Goal: Browse casually

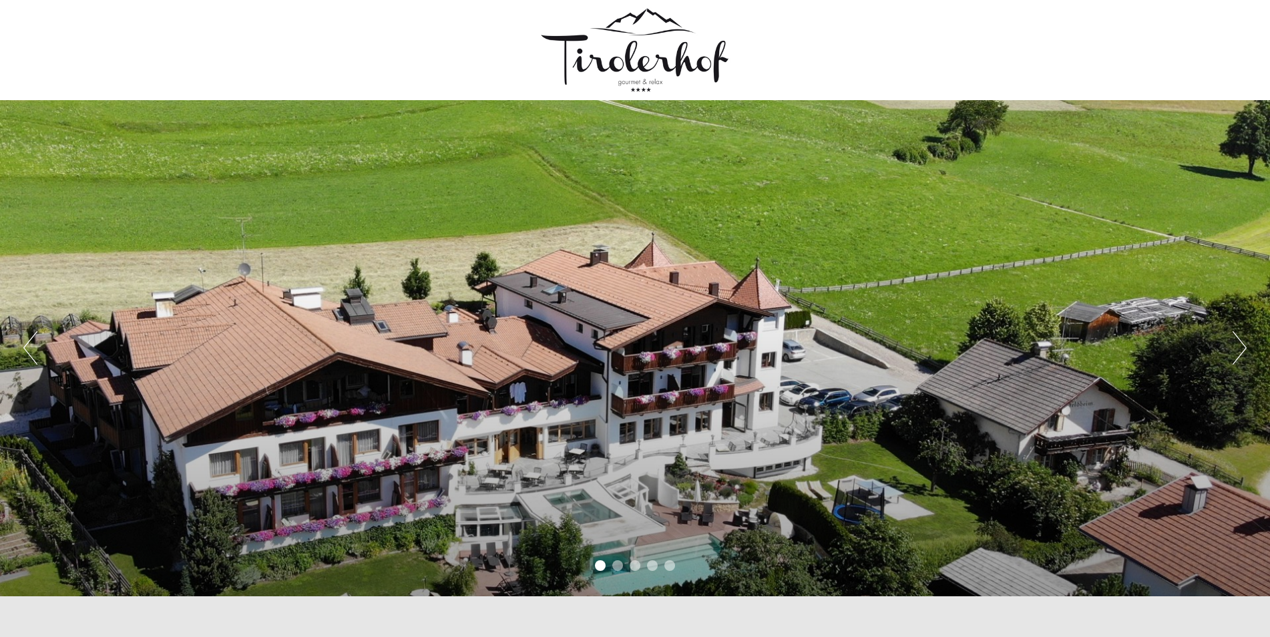
click at [1234, 359] on button "Next" at bounding box center [1240, 347] width 14 height 33
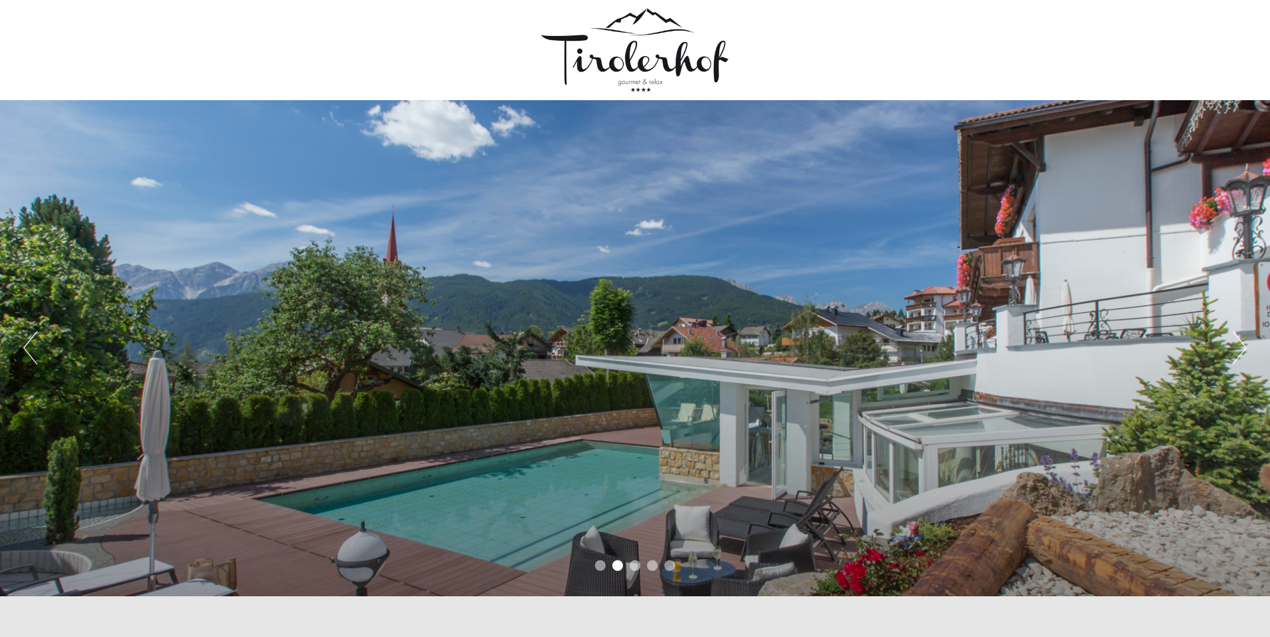
click at [1234, 359] on button "Next" at bounding box center [1240, 347] width 14 height 33
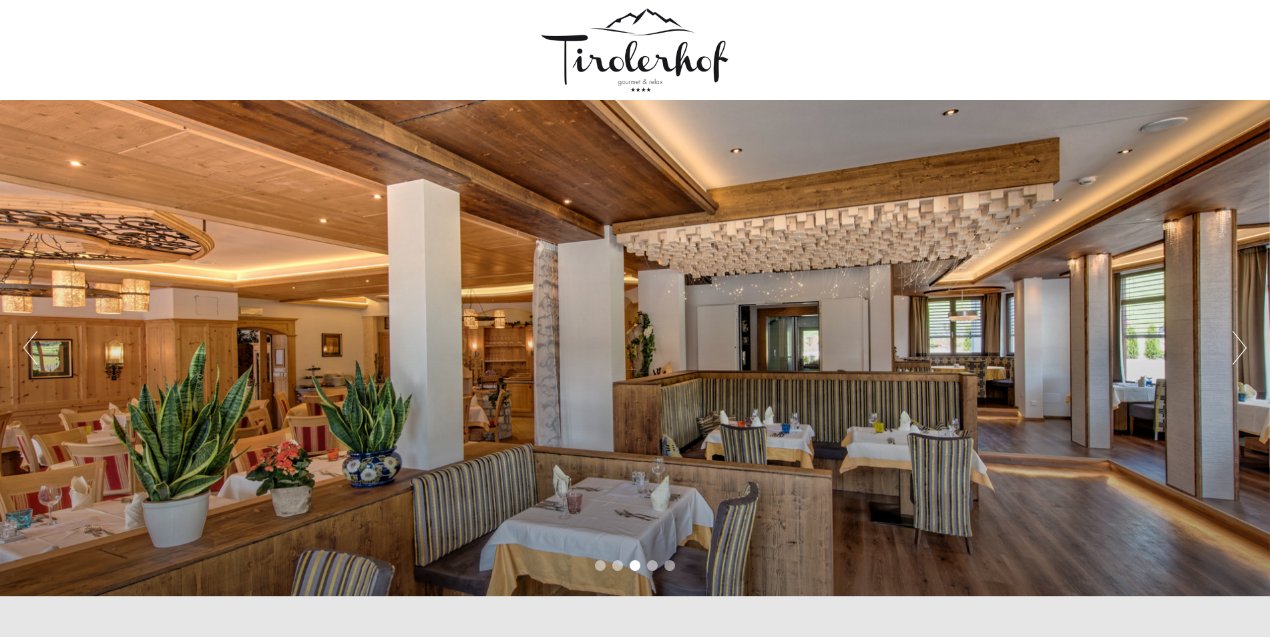
click at [1234, 359] on button "Next" at bounding box center [1240, 347] width 14 height 33
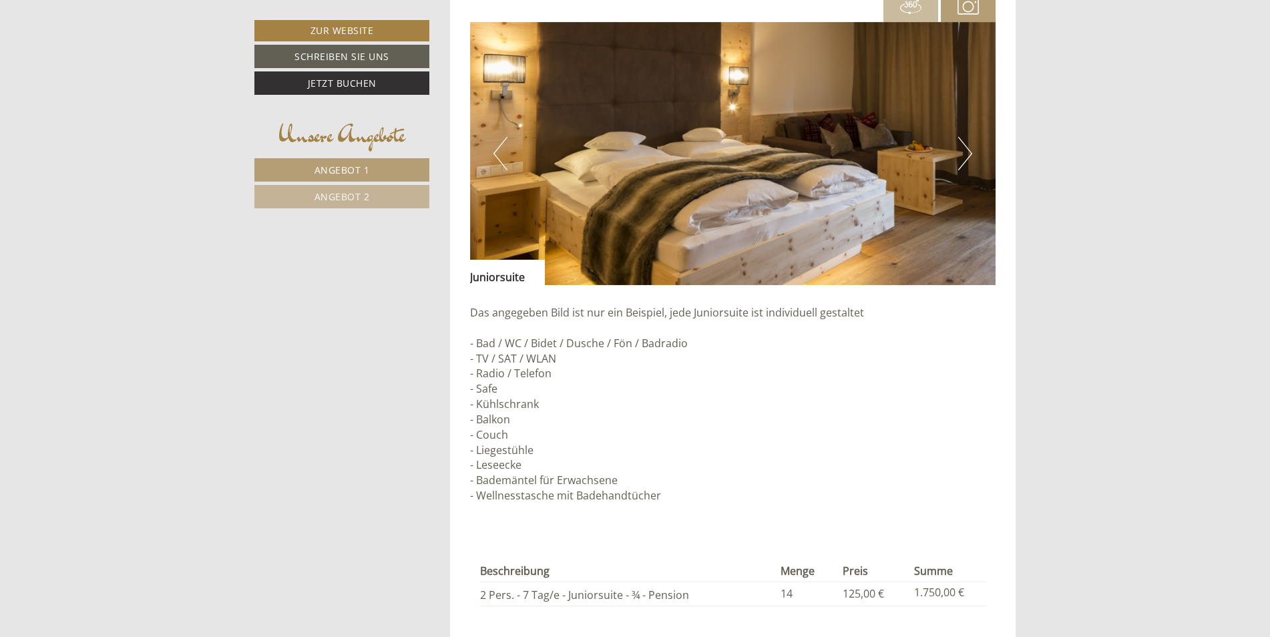
scroll to position [986, 0]
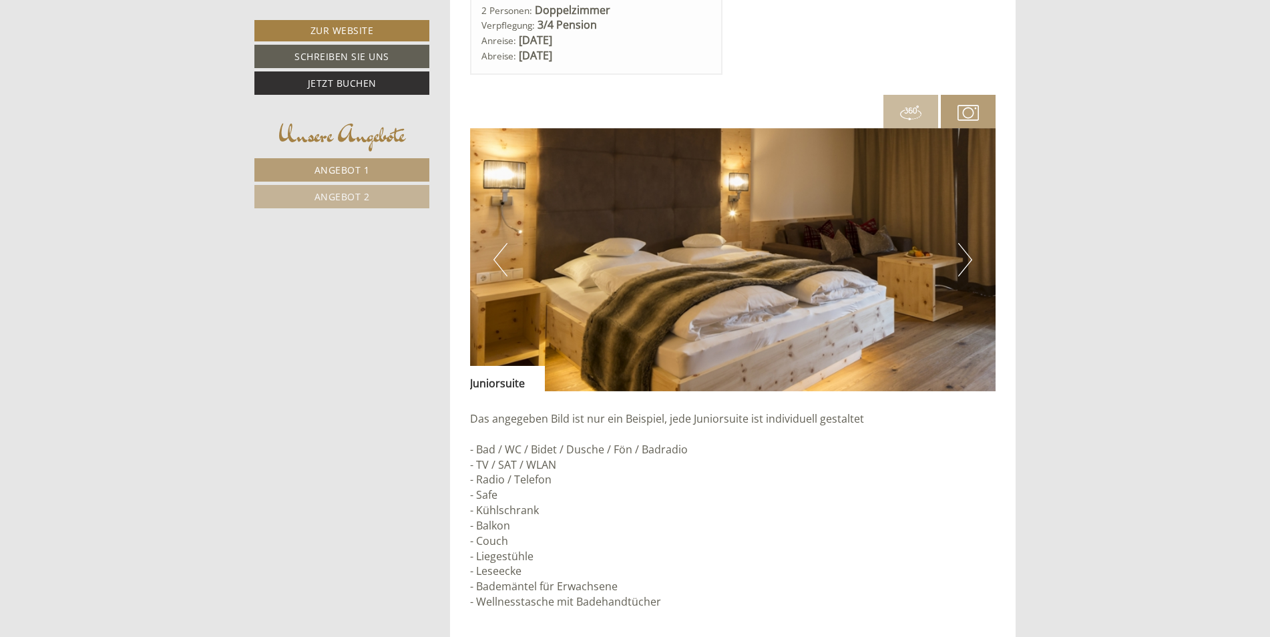
click at [958, 256] on img at bounding box center [733, 259] width 526 height 263
click at [963, 259] on button "Next" at bounding box center [966, 259] width 14 height 33
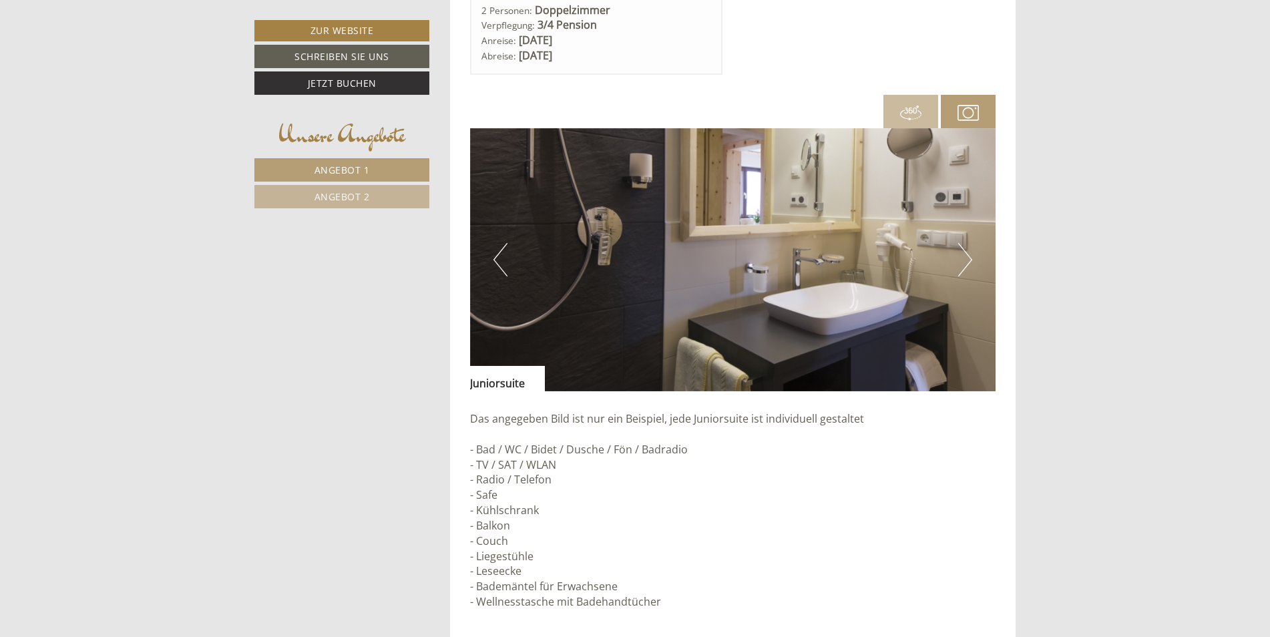
click at [963, 259] on button "Next" at bounding box center [966, 259] width 14 height 33
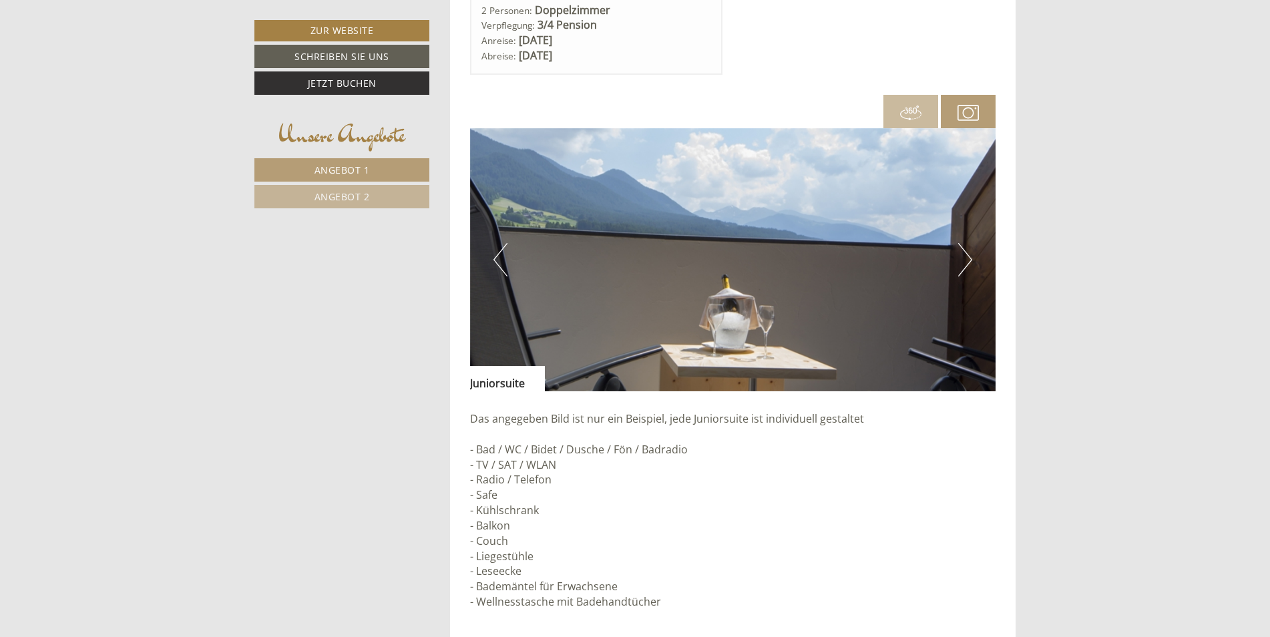
click at [963, 259] on button "Next" at bounding box center [966, 259] width 14 height 33
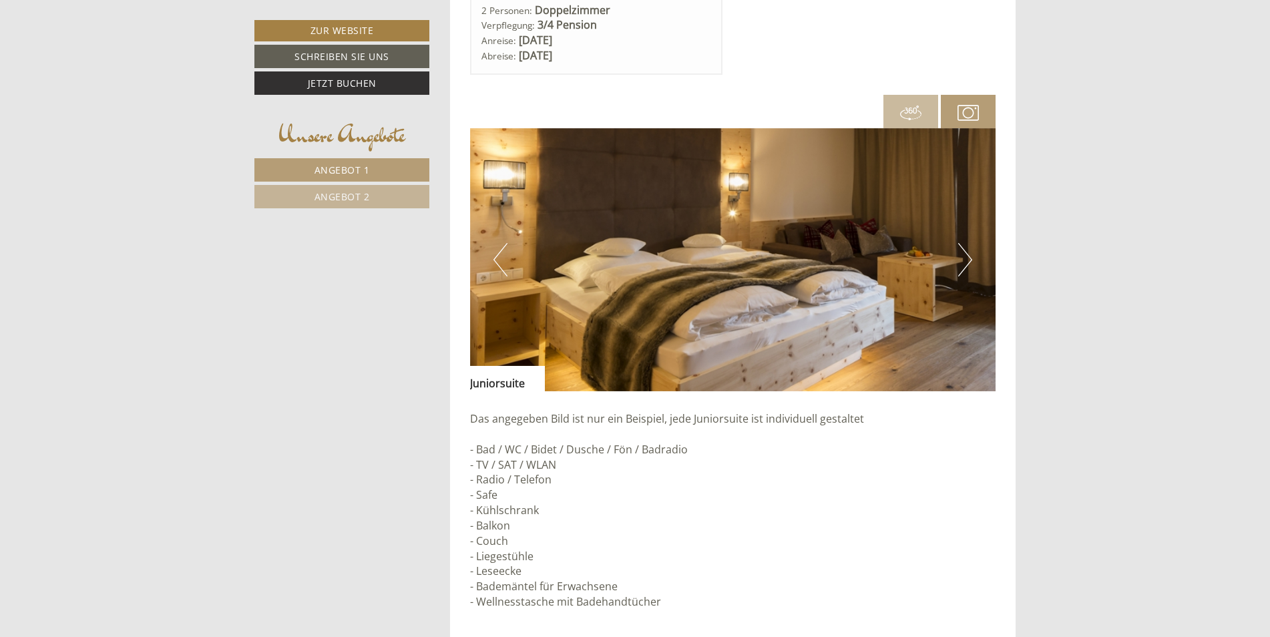
click at [963, 259] on button "Next" at bounding box center [966, 259] width 14 height 33
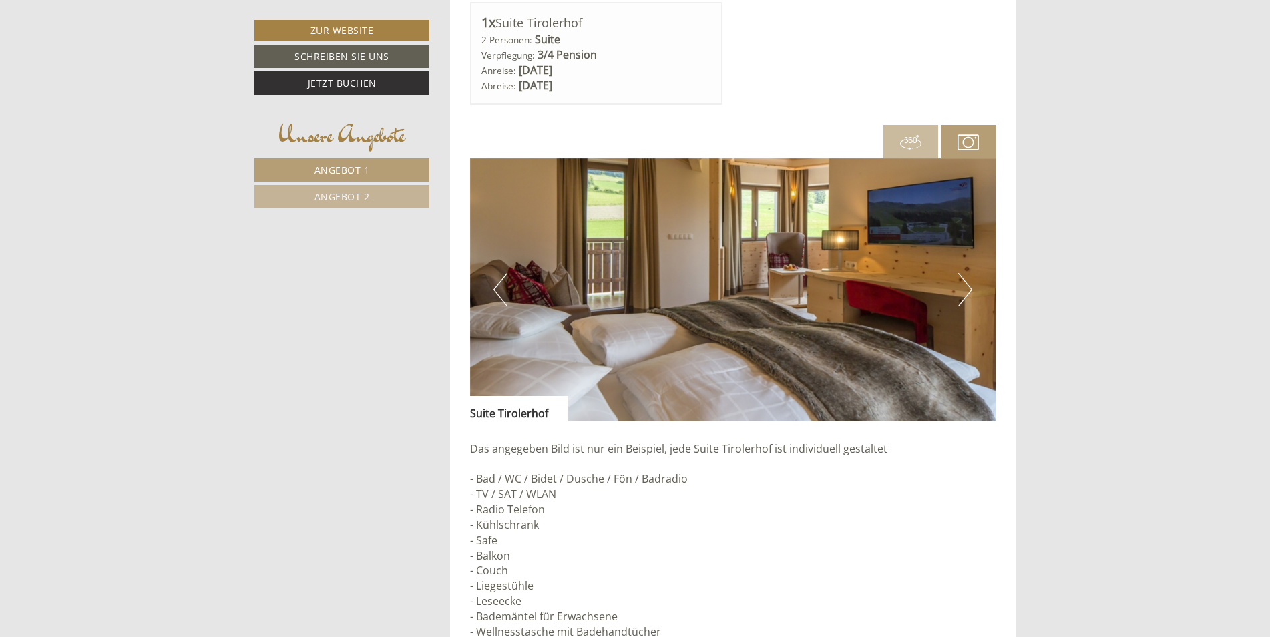
scroll to position [1954, 0]
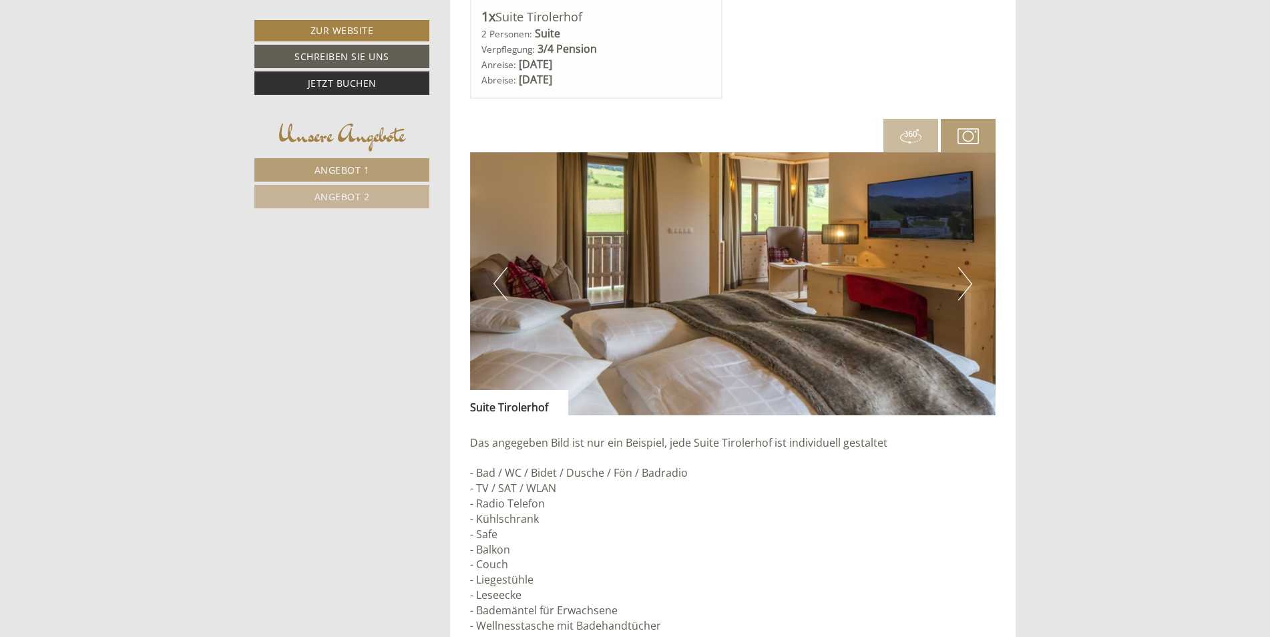
click at [957, 293] on img at bounding box center [733, 283] width 526 height 263
click at [965, 291] on button "Next" at bounding box center [966, 283] width 14 height 33
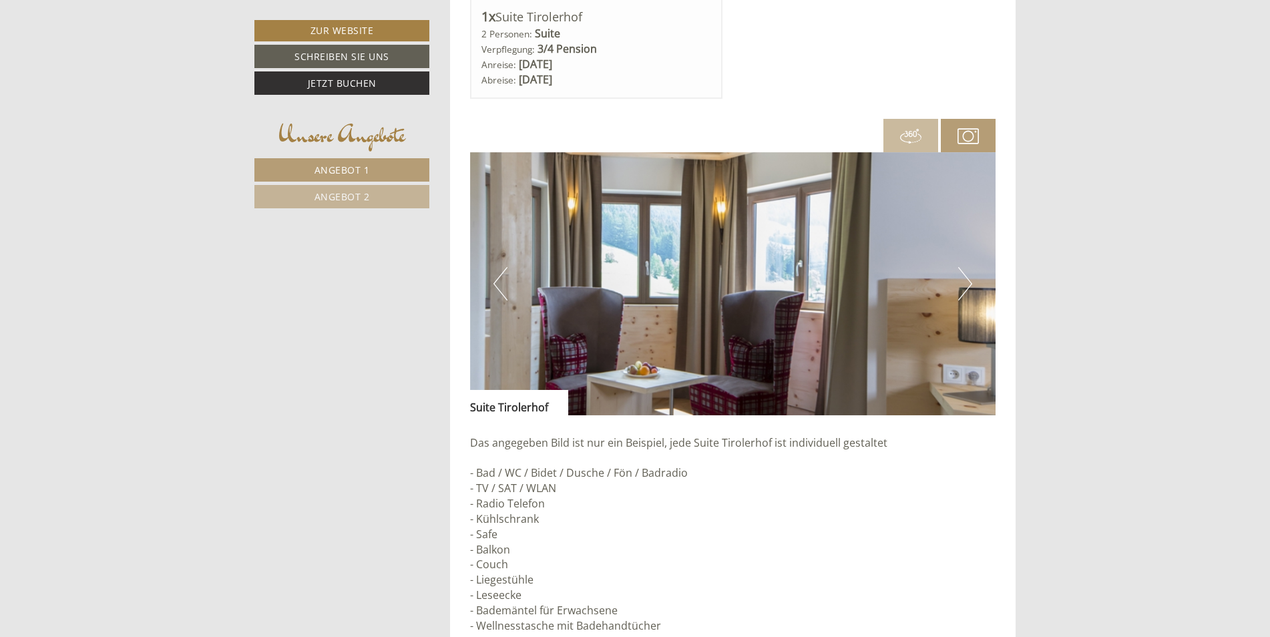
click at [965, 291] on button "Next" at bounding box center [966, 283] width 14 height 33
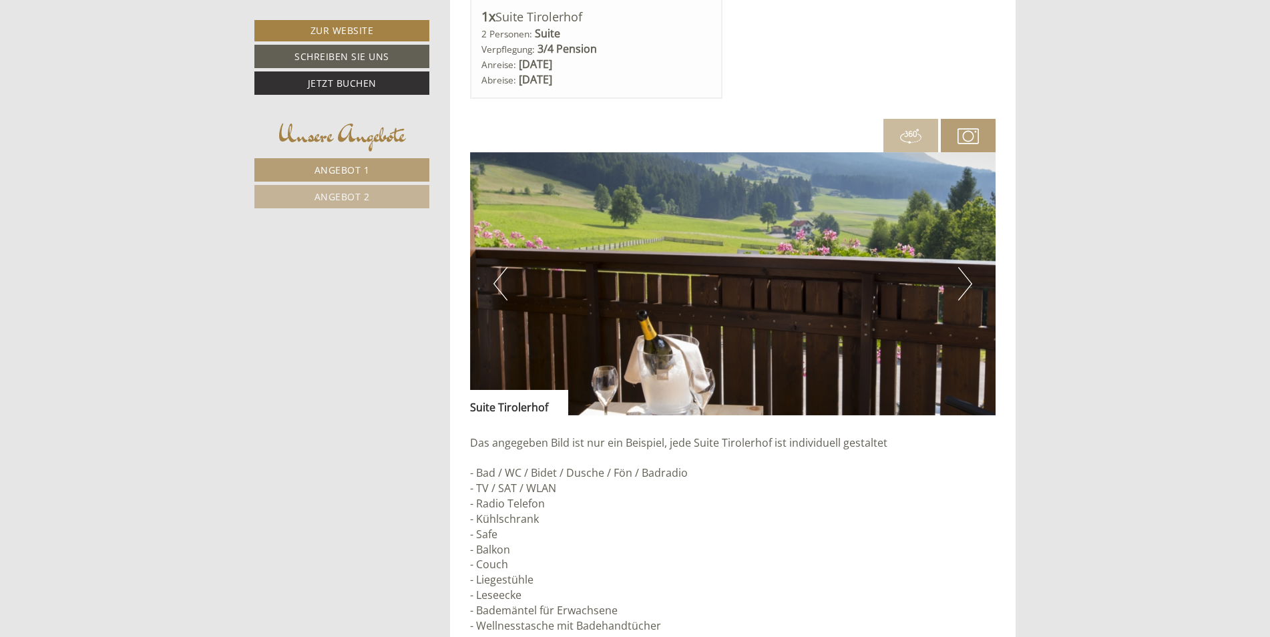
click at [965, 291] on button "Next" at bounding box center [966, 283] width 14 height 33
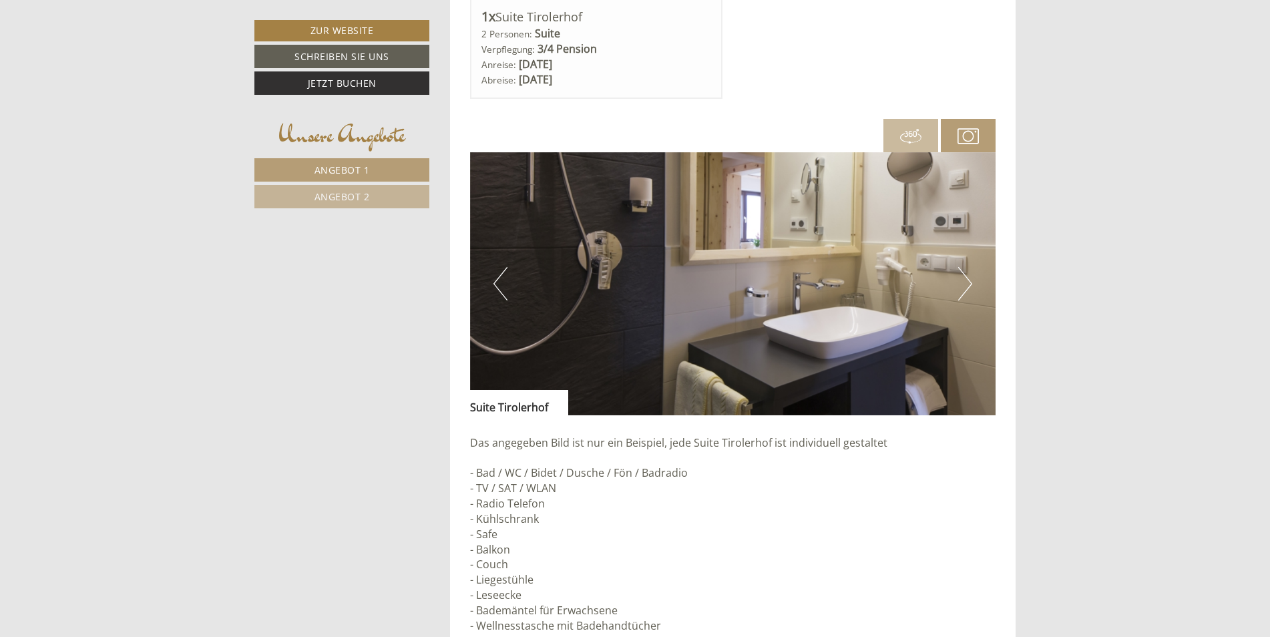
click at [965, 291] on button "Next" at bounding box center [966, 283] width 14 height 33
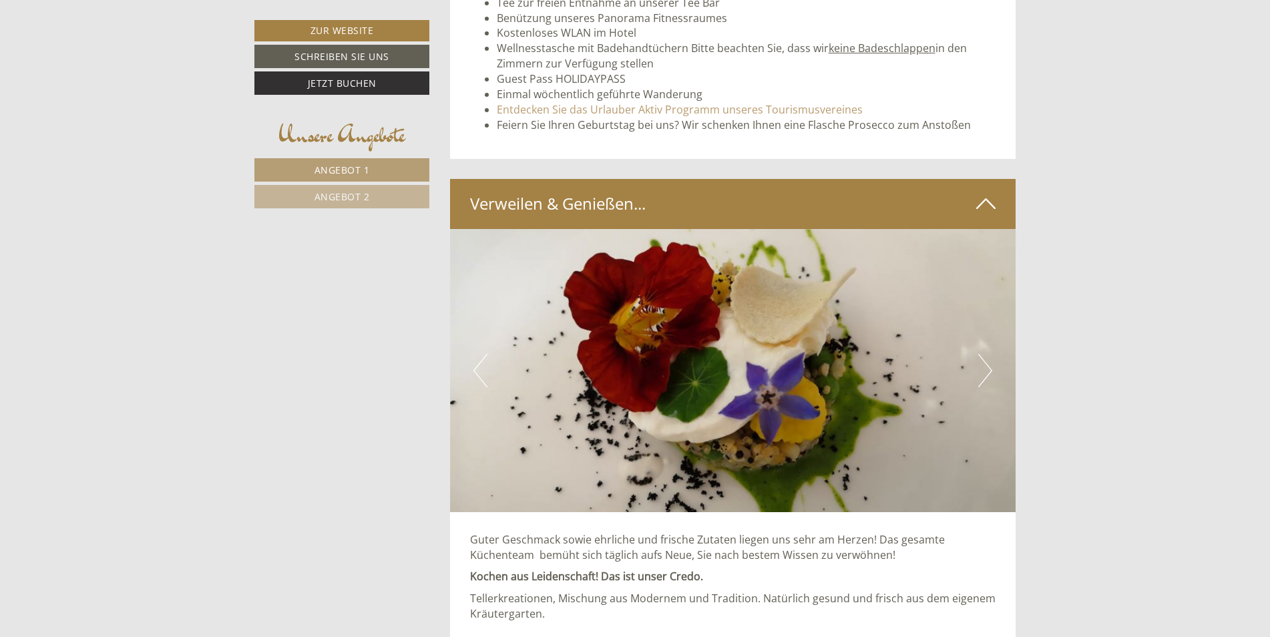
scroll to position [3208, 0]
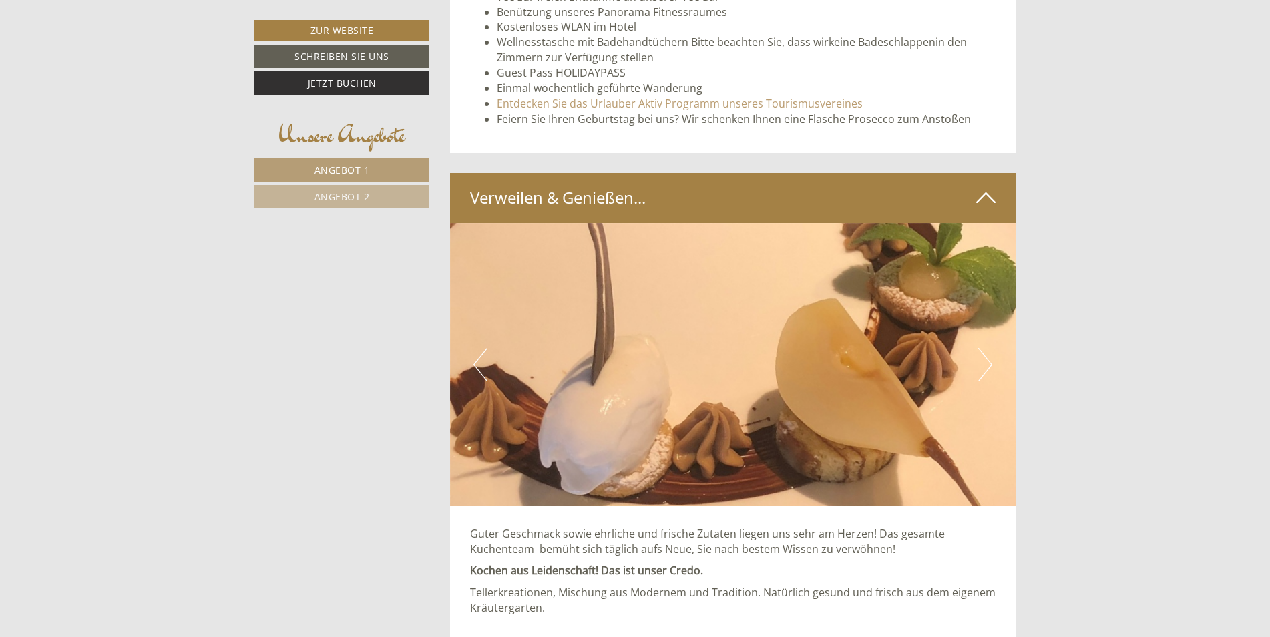
click at [985, 373] on button "Next" at bounding box center [986, 364] width 14 height 33
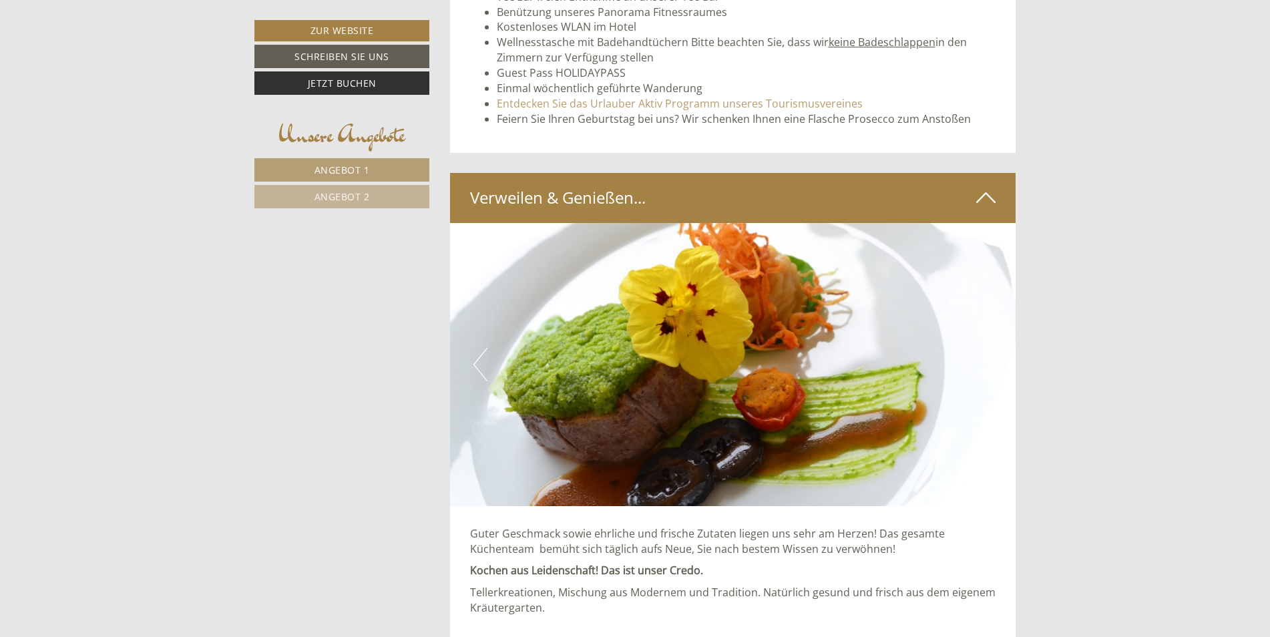
click at [985, 373] on button "Next" at bounding box center [986, 364] width 14 height 33
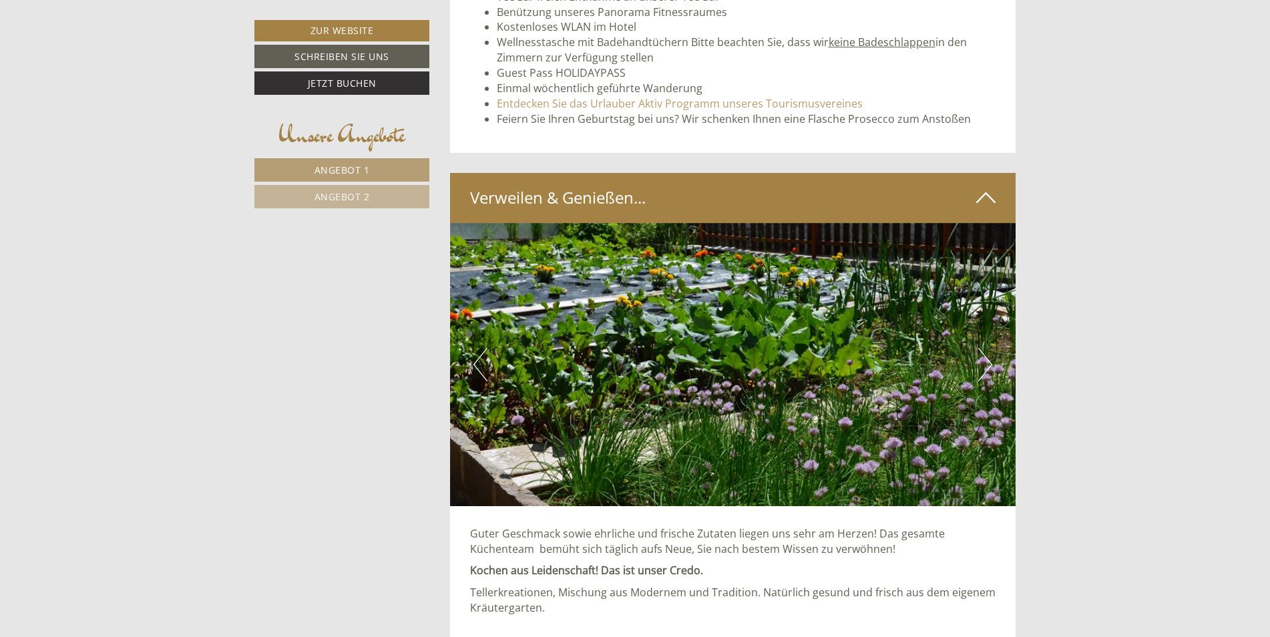
click at [985, 373] on button "Next" at bounding box center [986, 364] width 14 height 33
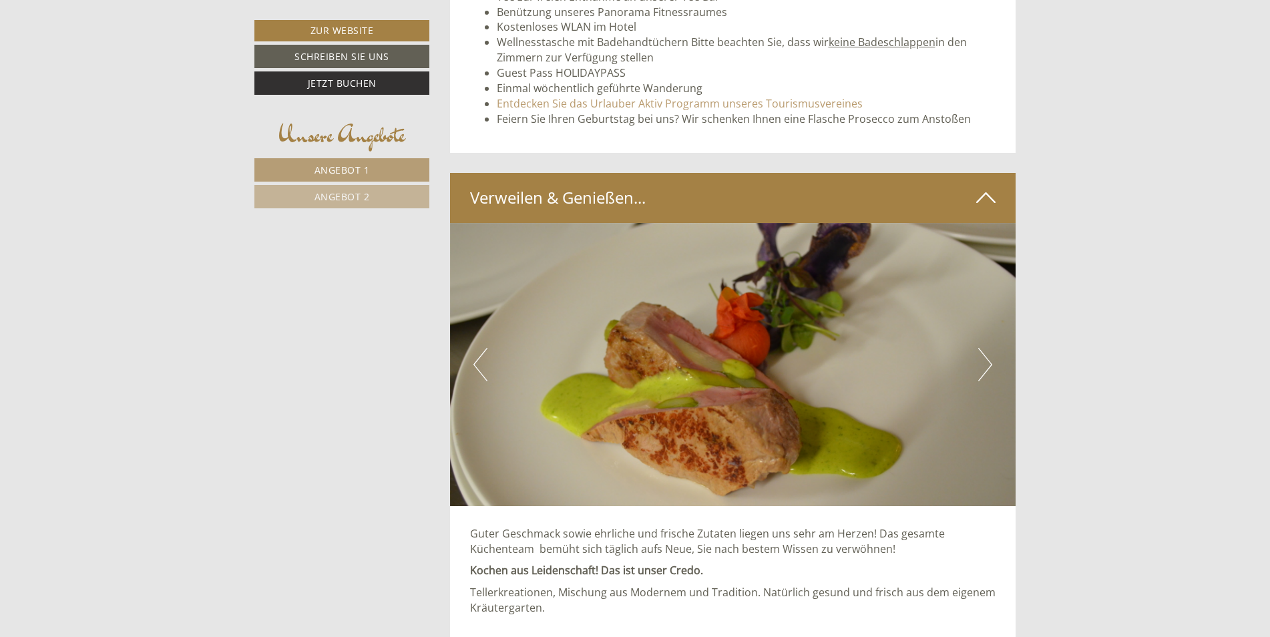
click at [985, 373] on button "Next" at bounding box center [986, 364] width 14 height 33
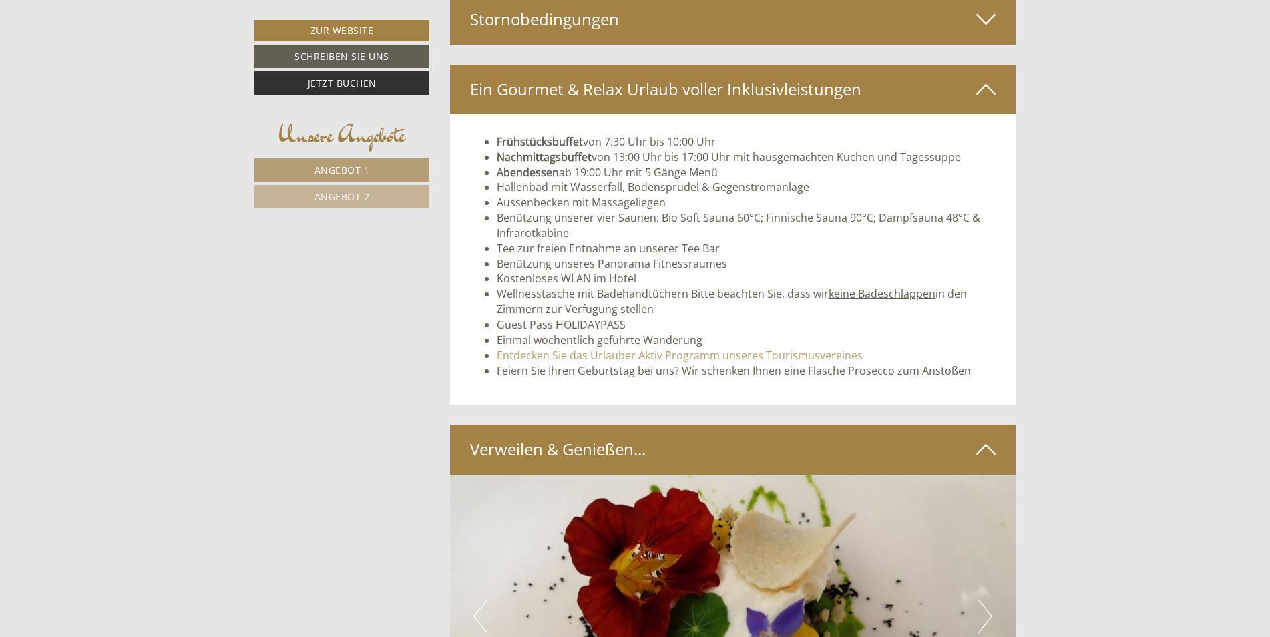
scroll to position [1696, 0]
